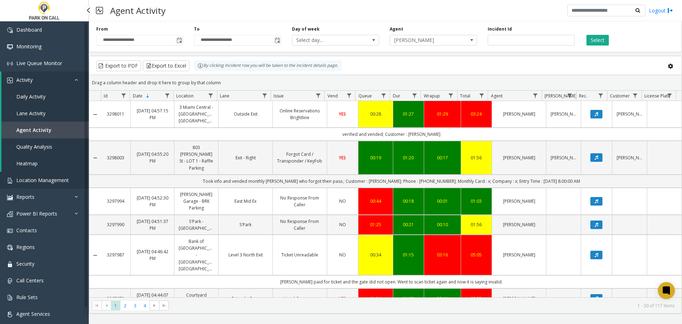
drag, startPoint x: 0, startPoint y: 0, endPoint x: 43, endPoint y: 179, distance: 184.1
click at [43, 179] on span "Location Management" at bounding box center [42, 180] width 53 height 7
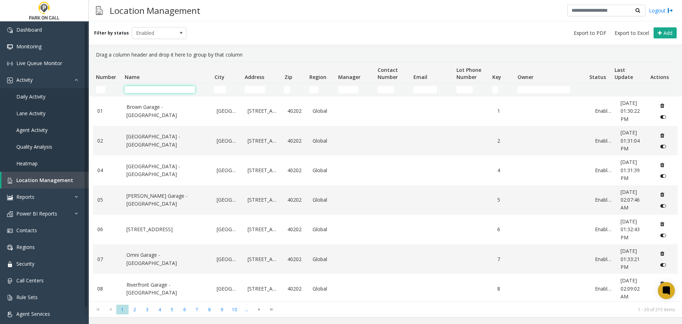
click at [180, 91] on input "Name Filter" at bounding box center [160, 89] width 70 height 7
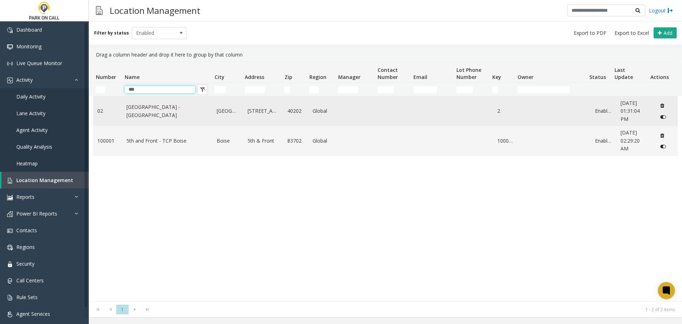
type input "***"
click at [169, 112] on link "[GEOGRAPHIC_DATA] - [GEOGRAPHIC_DATA]" at bounding box center [167, 111] width 82 height 16
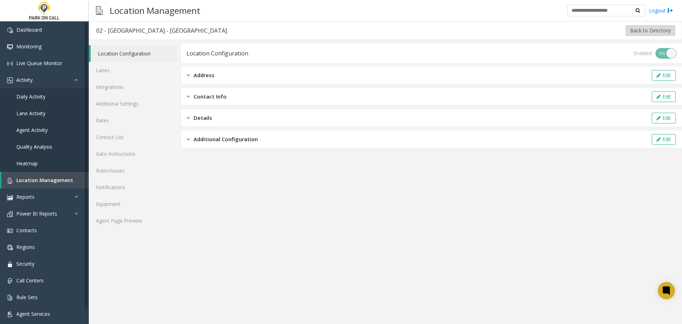
click at [638, 26] on button "Back to Directory" at bounding box center [651, 30] width 50 height 11
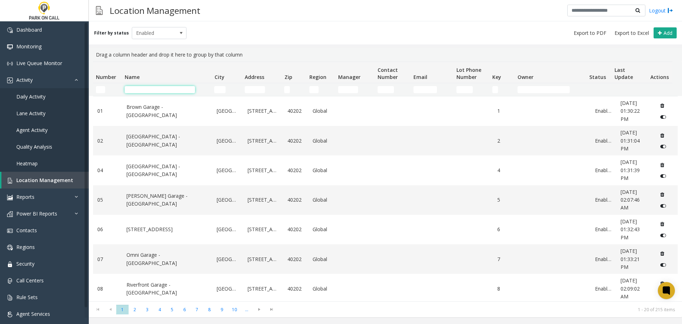
click at [173, 87] on input "Name Filter" at bounding box center [160, 89] width 70 height 7
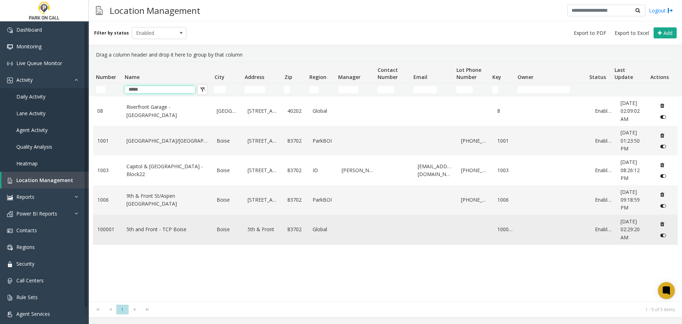
type input "*****"
click at [152, 228] on link "5th and Front - TCP Boise" at bounding box center [167, 229] width 82 height 8
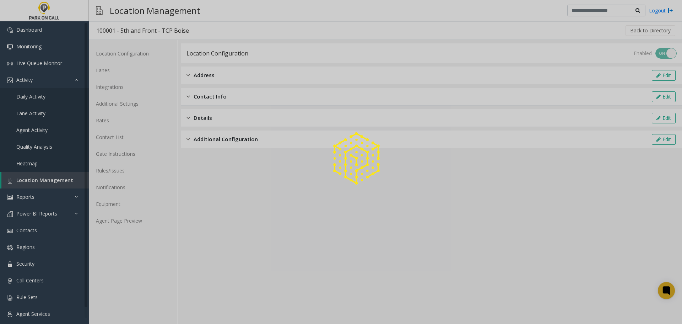
click at [138, 104] on div at bounding box center [341, 162] width 682 height 324
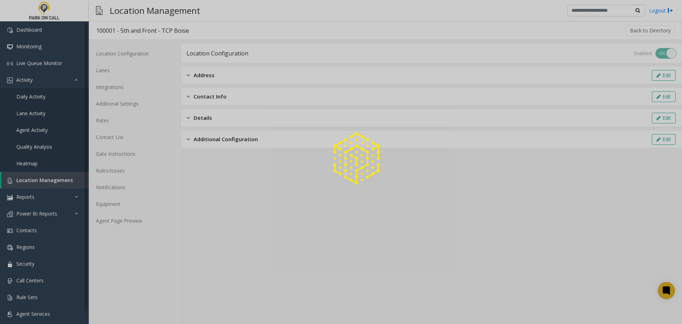
click at [138, 104] on div at bounding box center [341, 162] width 682 height 324
click at [139, 102] on div at bounding box center [341, 162] width 682 height 324
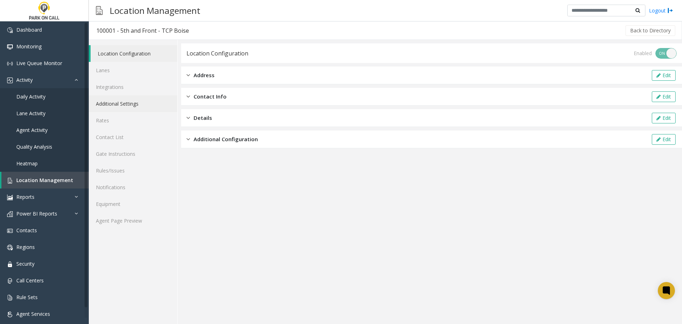
click at [139, 102] on link "Additional Settings" at bounding box center [133, 103] width 88 height 17
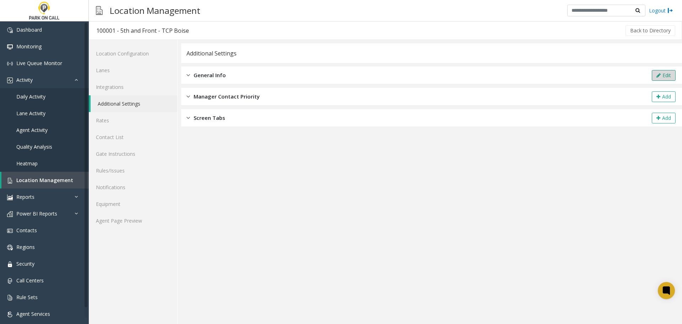
click at [667, 74] on button "Edit" at bounding box center [664, 75] width 24 height 11
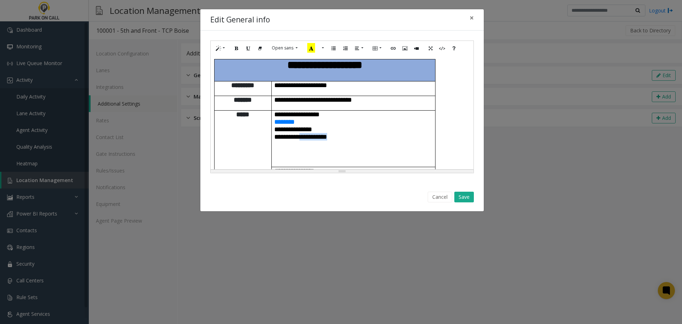
drag, startPoint x: 351, startPoint y: 122, endPoint x: 309, endPoint y: 124, distance: 41.6
click at [309, 133] on p "**********" at bounding box center [353, 136] width 158 height 7
paste div
click at [468, 197] on button "Save" at bounding box center [464, 196] width 20 height 11
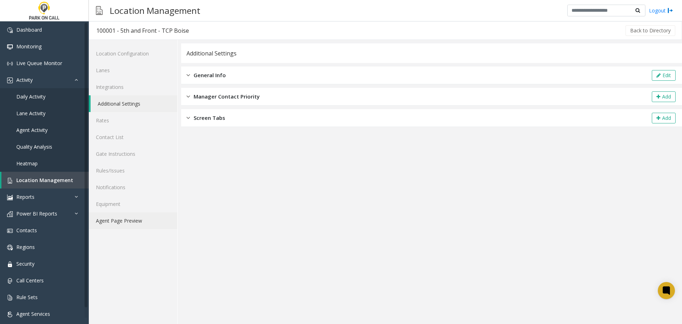
click at [145, 217] on link "Agent Page Preview" at bounding box center [133, 220] width 88 height 17
